Goal: Information Seeking & Learning: Learn about a topic

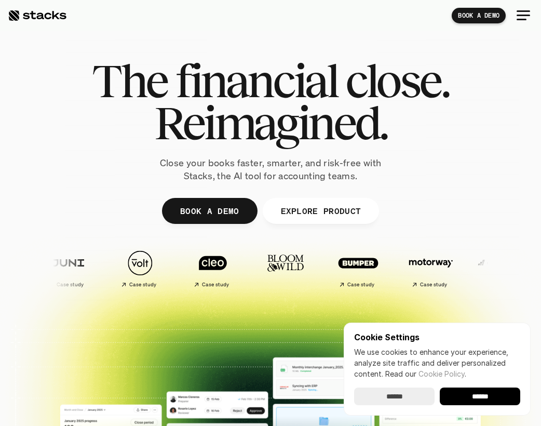
drag, startPoint x: 371, startPoint y: 132, endPoint x: 105, endPoint y: 89, distance: 269.5
click at [105, 89] on div "The financial close. Reimagined." at bounding box center [270, 102] width 357 height 84
click at [105, 89] on span "The" at bounding box center [129, 81] width 75 height 42
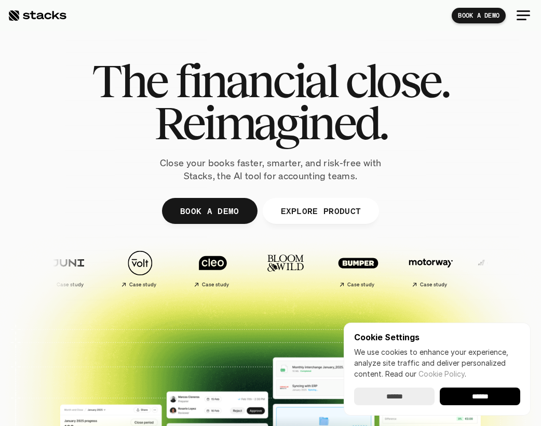
click at [166, 121] on span "Reimagined." at bounding box center [270, 123] width 233 height 42
click at [112, 78] on span "The" at bounding box center [129, 81] width 75 height 42
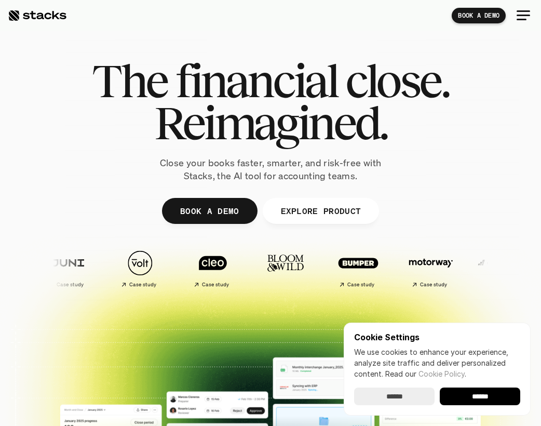
click at [201, 81] on span "financial" at bounding box center [257, 81] width 162 height 42
click at [135, 78] on span "The" at bounding box center [129, 81] width 75 height 42
click at [407, 391] on input "******" at bounding box center [394, 397] width 81 height 18
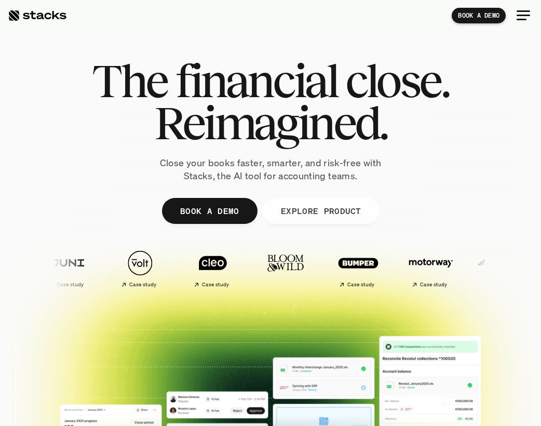
click at [276, 136] on span "Reimagined." at bounding box center [270, 123] width 233 height 42
click at [226, 94] on span "financial" at bounding box center [257, 81] width 162 height 42
click at [312, 129] on span "Reimagined." at bounding box center [270, 123] width 233 height 42
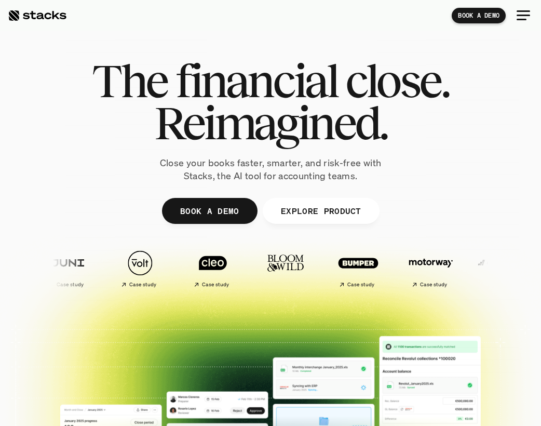
click at [312, 129] on span "Reimagined." at bounding box center [270, 123] width 233 height 42
click at [141, 81] on span "The" at bounding box center [129, 81] width 75 height 42
click at [386, 84] on span "close." at bounding box center [397, 81] width 104 height 42
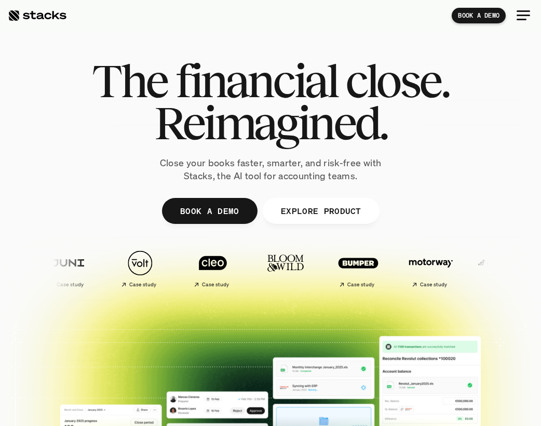
click at [296, 85] on span "financial" at bounding box center [257, 81] width 162 height 42
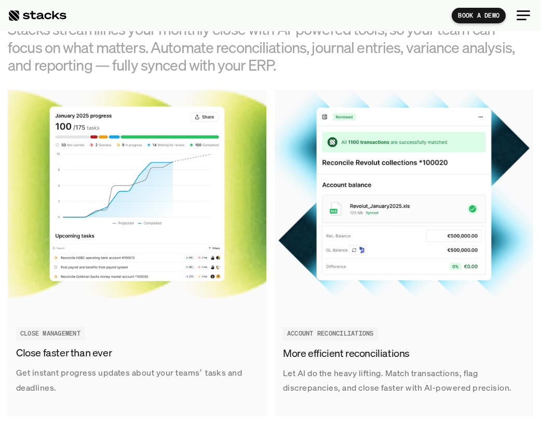
scroll to position [937, 0]
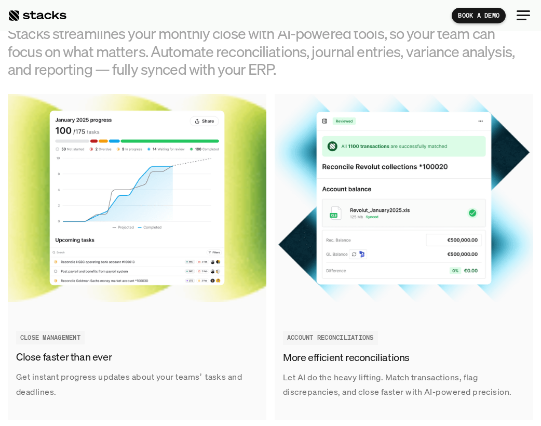
drag, startPoint x: 278, startPoint y: 72, endPoint x: 116, endPoint y: 71, distance: 162.6
click at [116, 71] on h3 "Stacks streamlines your monthly close with AI-powered tools, so your team can f…" at bounding box center [267, 51] width 519 height 54
click at [134, 53] on h3 "Stacks streamlines your monthly close with AI-powered tools, so your team can f…" at bounding box center [267, 51] width 519 height 54
click at [50, 36] on h3 "Stacks streamlines your monthly close with AI-powered tools, so your team can f…" at bounding box center [267, 51] width 519 height 54
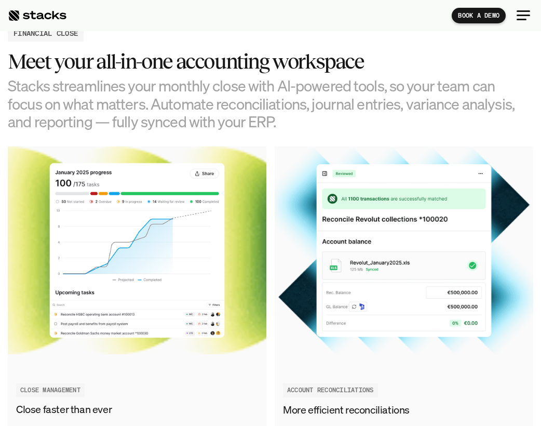
scroll to position [885, 0]
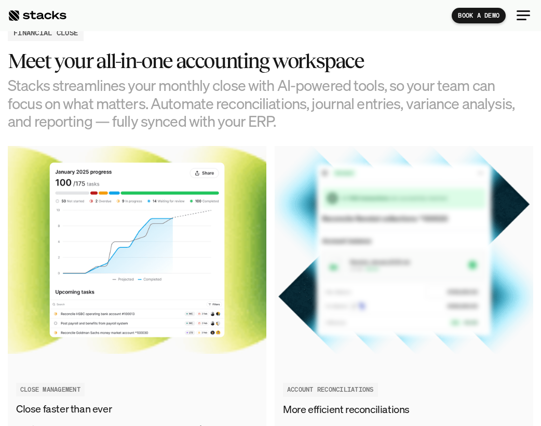
click at [272, 103] on h3 "Stacks streamlines your monthly close with AI-powered tools, so your team can f…" at bounding box center [267, 103] width 519 height 54
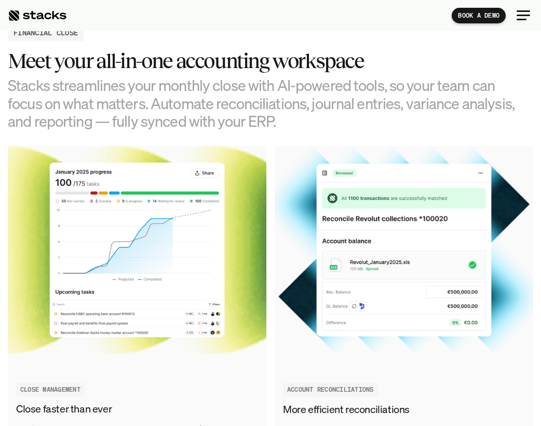
click at [272, 103] on h3 "Stacks streamlines your monthly close with AI-powered tools, so your team can f…" at bounding box center [267, 103] width 519 height 54
click at [238, 86] on h3 "Stacks streamlines your monthly close with AI-powered tools, so your team can f…" at bounding box center [267, 103] width 519 height 54
click at [233, 87] on h3 "Stacks streamlines your monthly close with AI-powered tools, so your team can f…" at bounding box center [267, 103] width 519 height 54
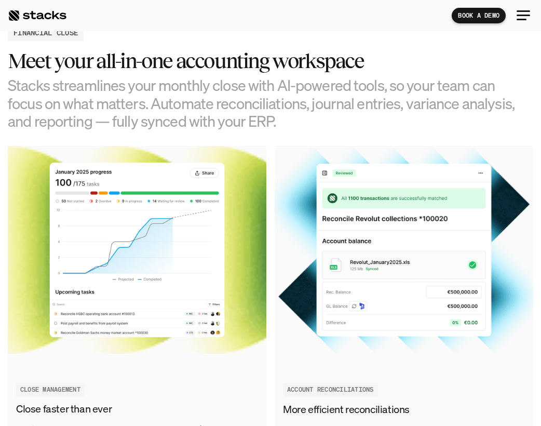
click at [233, 87] on h3 "Stacks streamlines your monthly close with AI-powered tools, so your team can f…" at bounding box center [267, 103] width 519 height 54
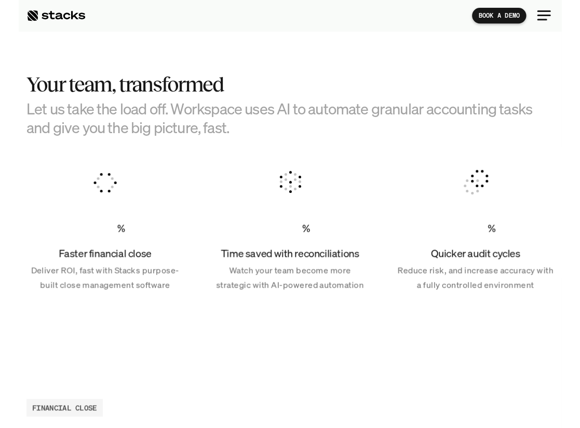
scroll to position [0, 0]
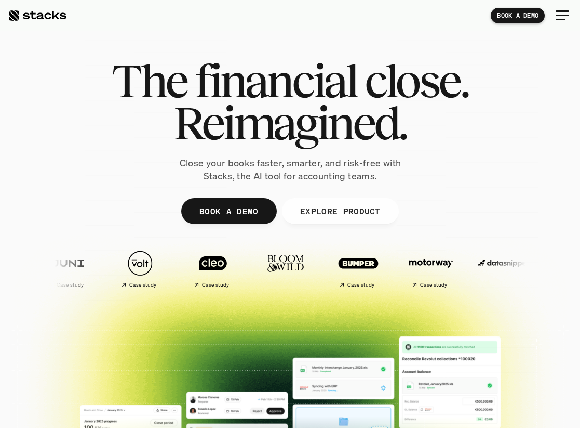
click at [327, 208] on p "EXPLORE PRODUCT" at bounding box center [340, 211] width 81 height 15
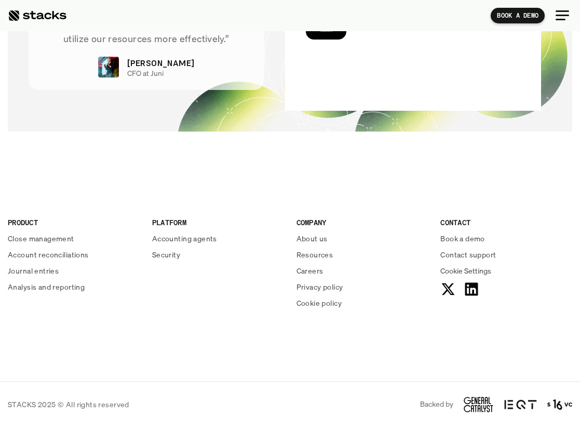
scroll to position [3345, 0]
click at [45, 274] on p "Journal entries" at bounding box center [33, 270] width 51 height 11
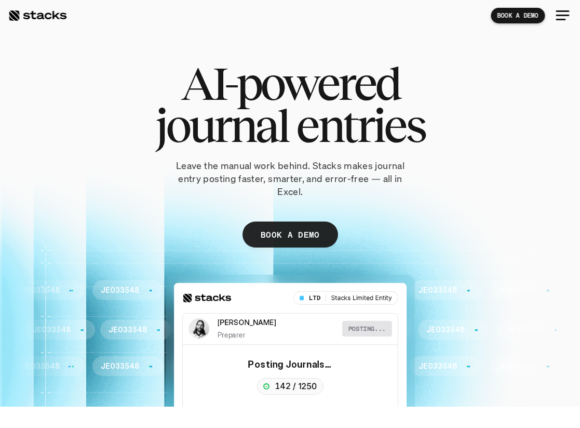
click at [251, 165] on p "Leave the manual work behind. Stacks makes journal entry posting faster, smarte…" at bounding box center [290, 178] width 249 height 39
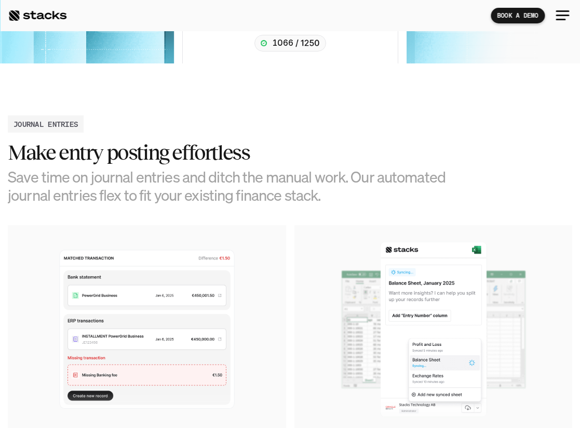
scroll to position [343, 0]
click at [238, 168] on h3 "Save time on journal entries and ditch the manual work. Our automated journal e…" at bounding box center [242, 185] width 468 height 36
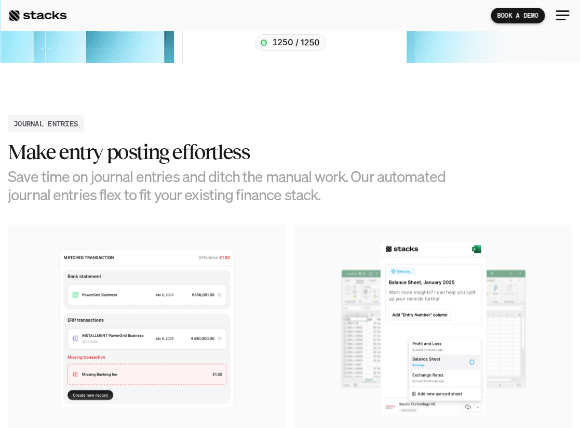
click at [238, 168] on h3 "Save time on journal entries and ditch the manual work. Our automated journal e…" at bounding box center [242, 185] width 468 height 36
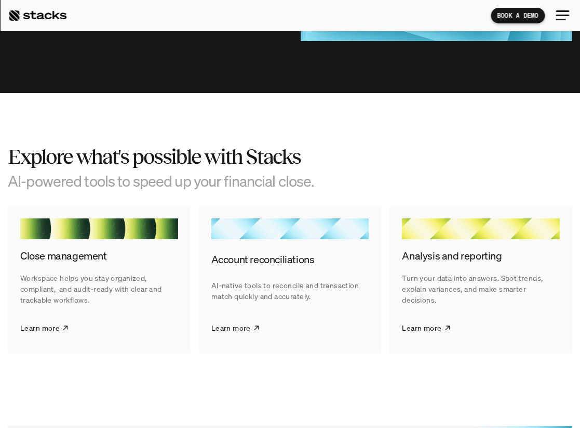
scroll to position [1308, 0]
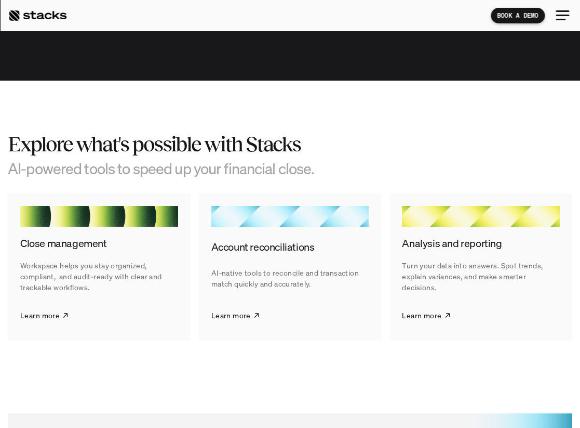
click at [305, 138] on h2 "Explore what's possible with Stacks" at bounding box center [242, 143] width 468 height 23
drag, startPoint x: 305, startPoint y: 138, endPoint x: 16, endPoint y: 136, distance: 289.4
click at [16, 136] on h2 "Explore what's possible with Stacks" at bounding box center [242, 143] width 468 height 23
click at [25, 132] on h2 "Explore what's possible with Stacks" at bounding box center [242, 143] width 468 height 23
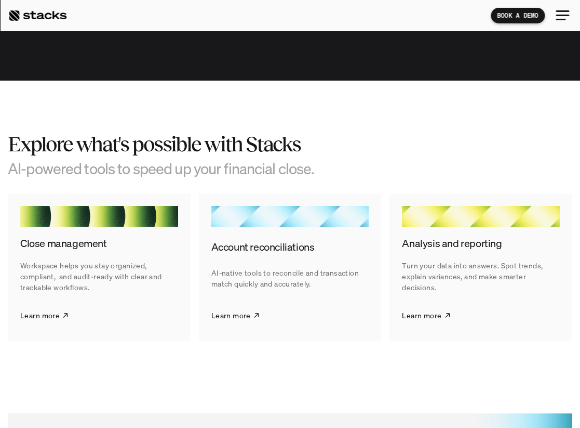
click at [25, 132] on h2 "Explore what's possible with Stacks" at bounding box center [242, 143] width 468 height 23
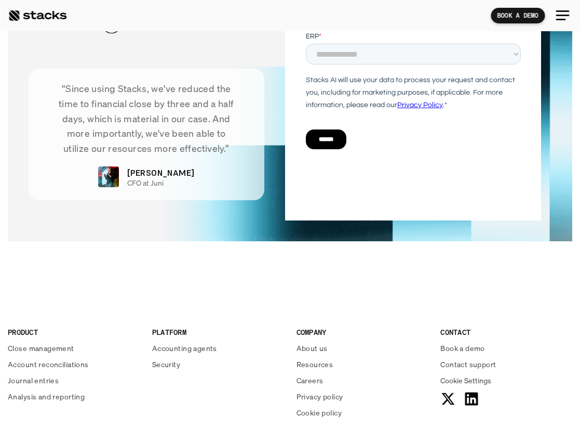
scroll to position [1874, 0]
